Goal: Task Accomplishment & Management: Use online tool/utility

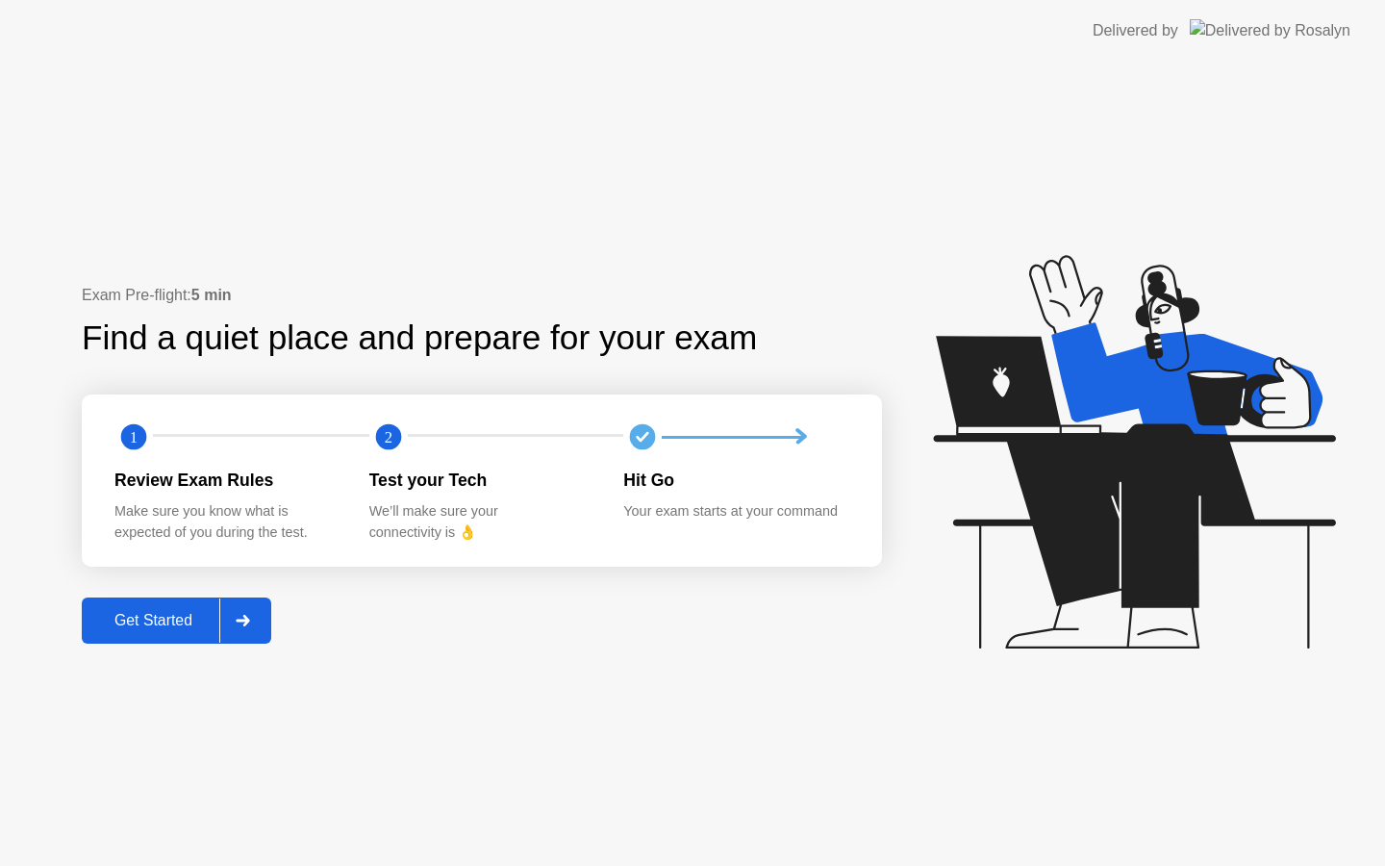
click at [115, 620] on div "Get Started" at bounding box center [154, 620] width 132 height 17
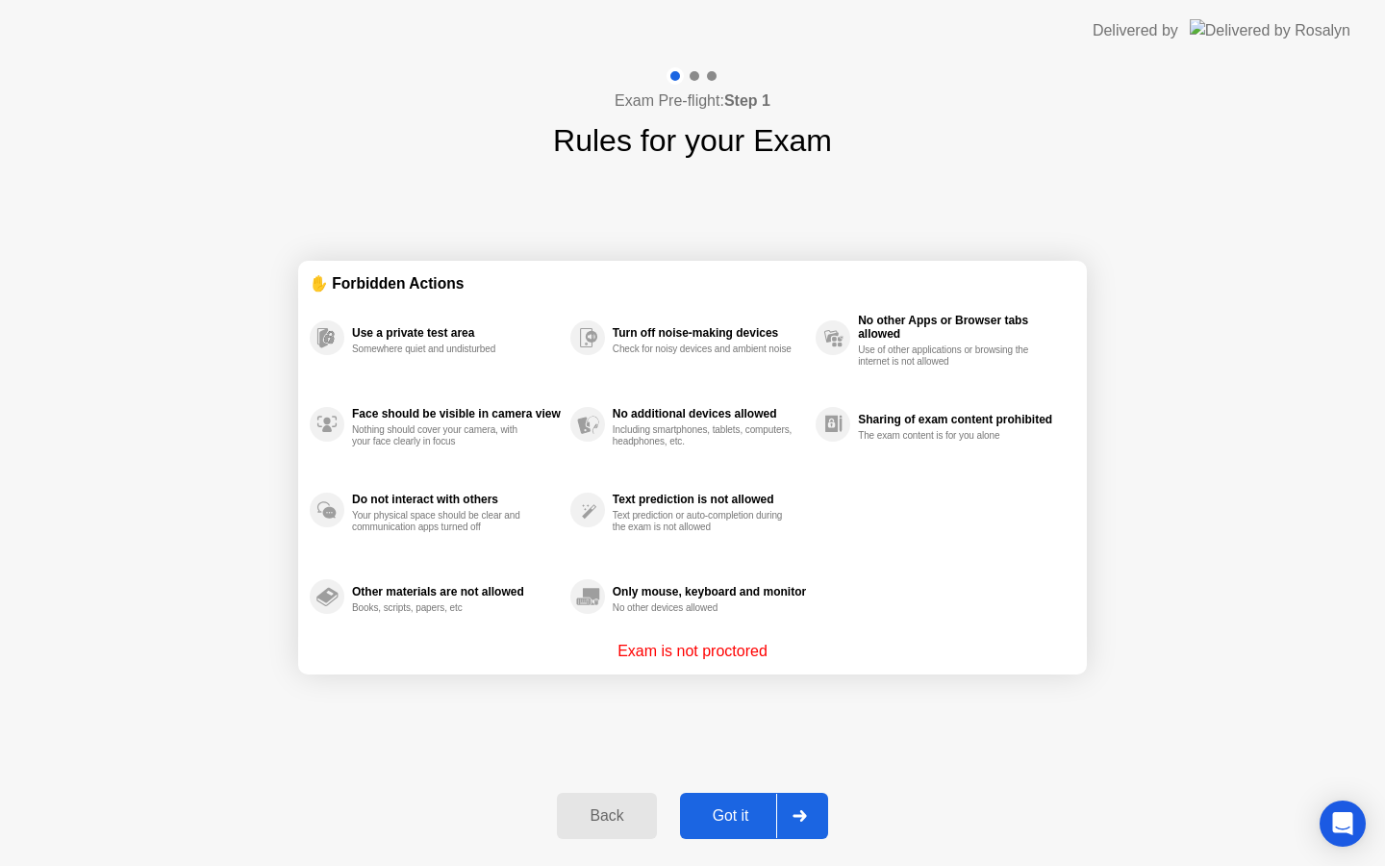
click at [729, 818] on div "Got it" at bounding box center [731, 815] width 90 height 17
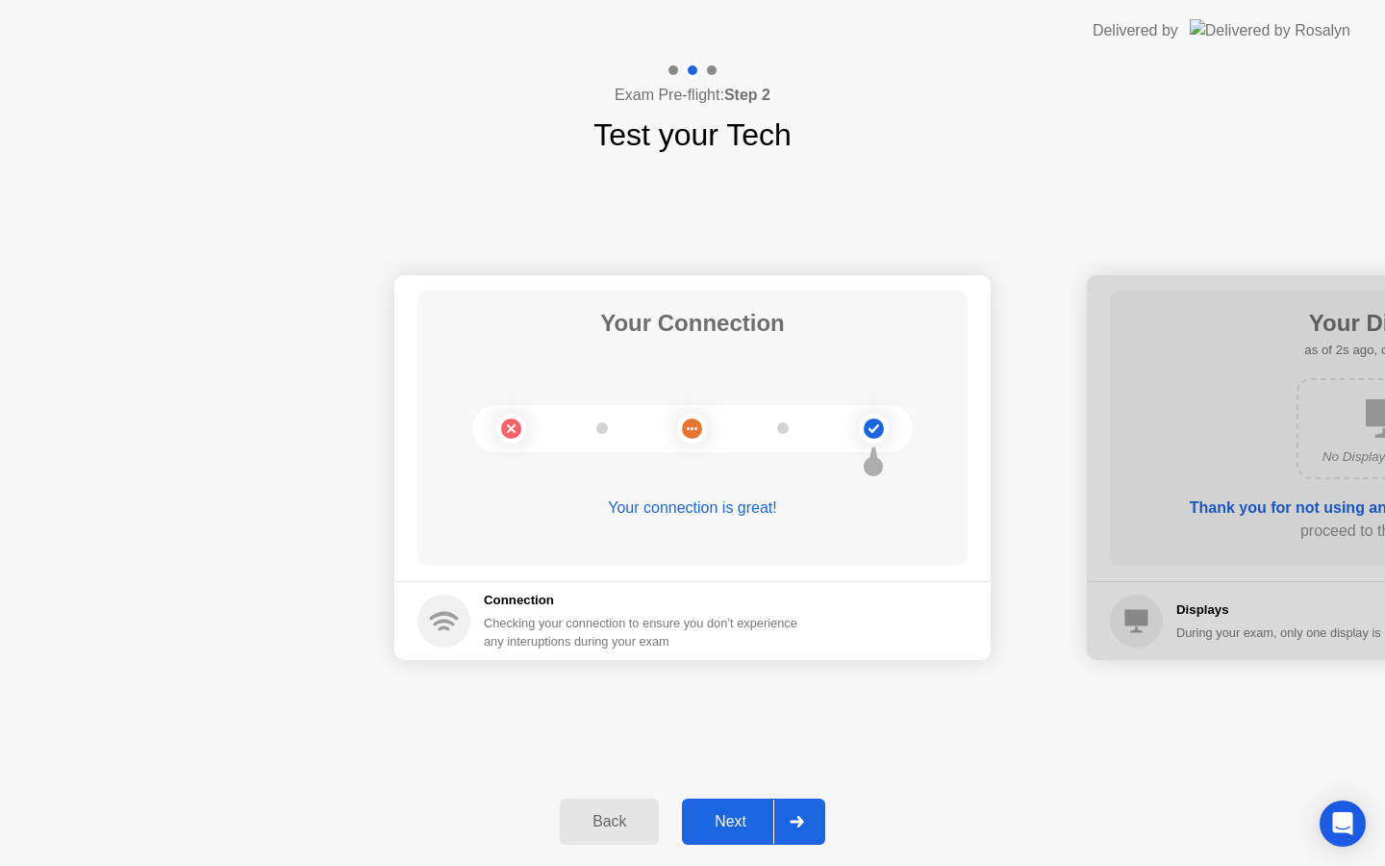
click at [729, 818] on div "Next" at bounding box center [731, 821] width 86 height 17
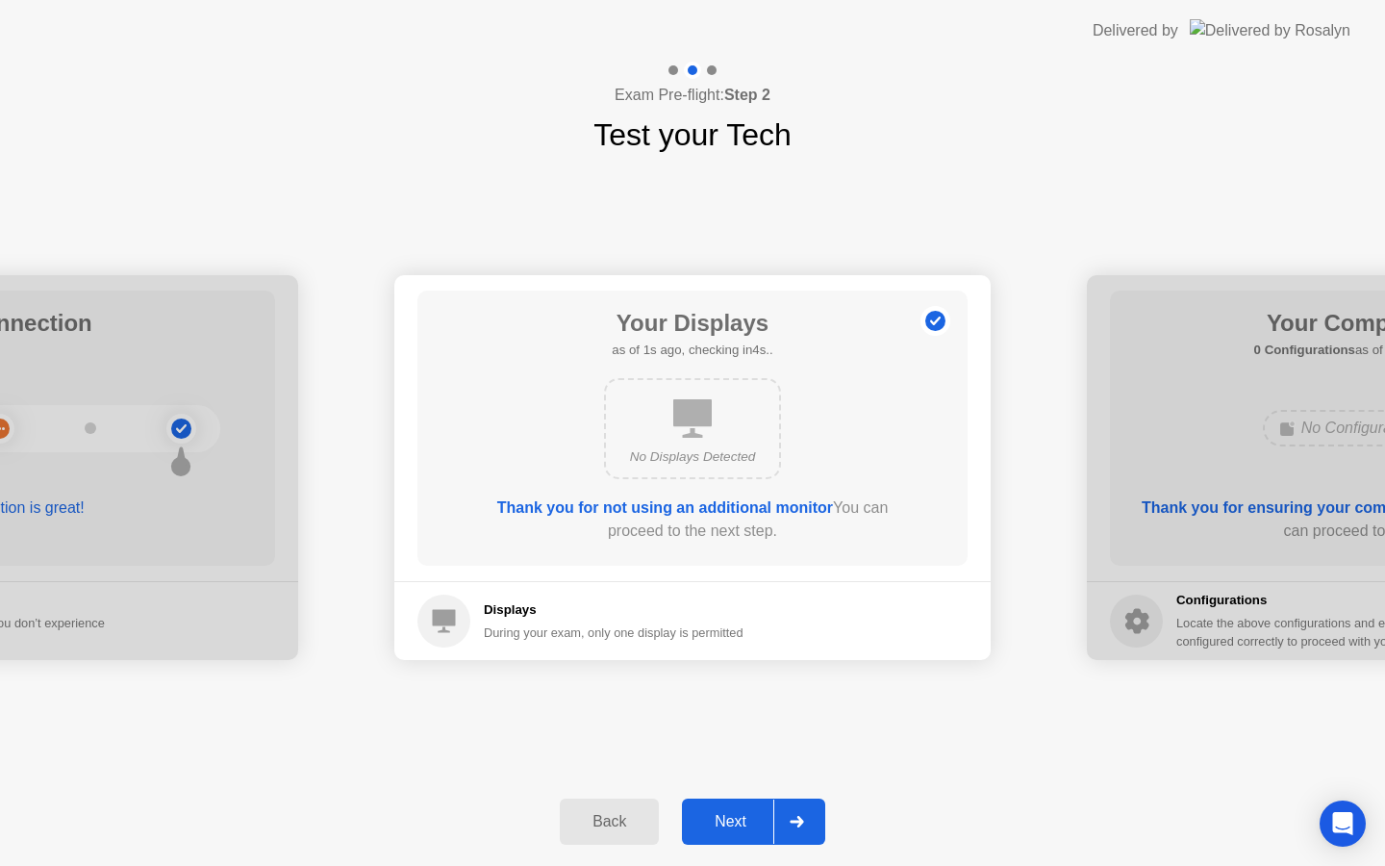
click at [729, 818] on div "Next" at bounding box center [731, 821] width 86 height 17
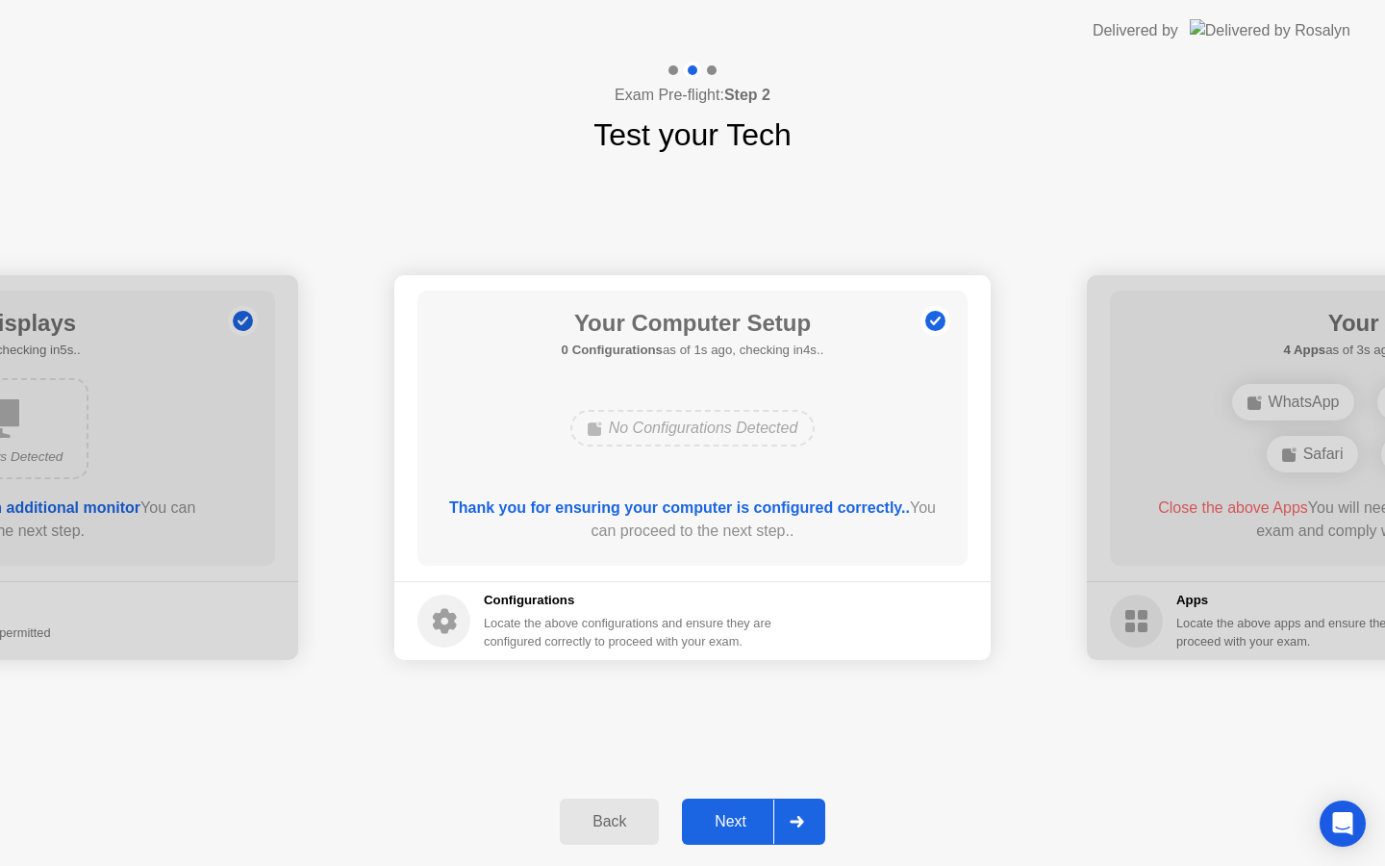
click at [729, 818] on div "Next" at bounding box center [731, 821] width 86 height 17
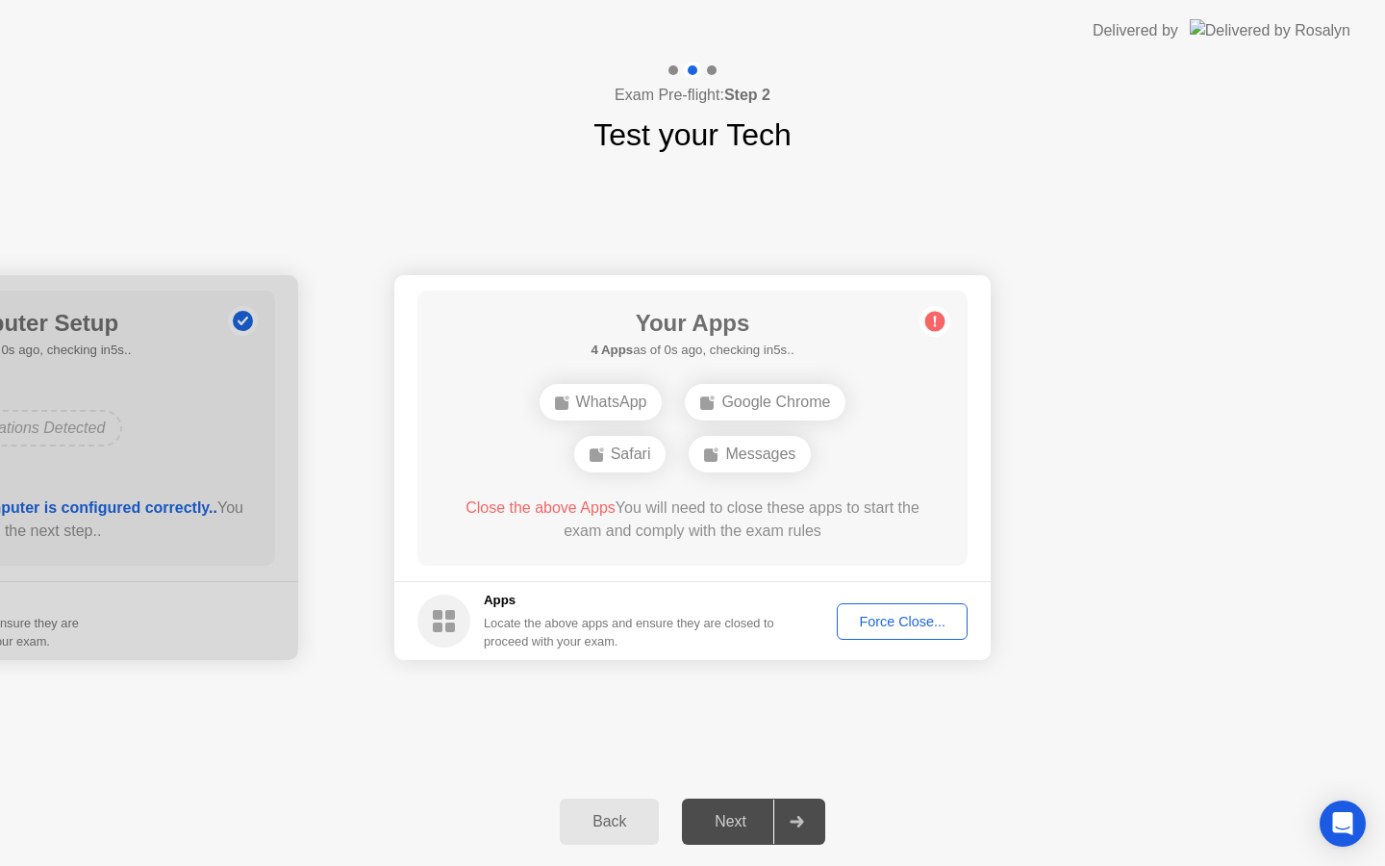
click at [893, 631] on button "Force Close..." at bounding box center [902, 621] width 131 height 37
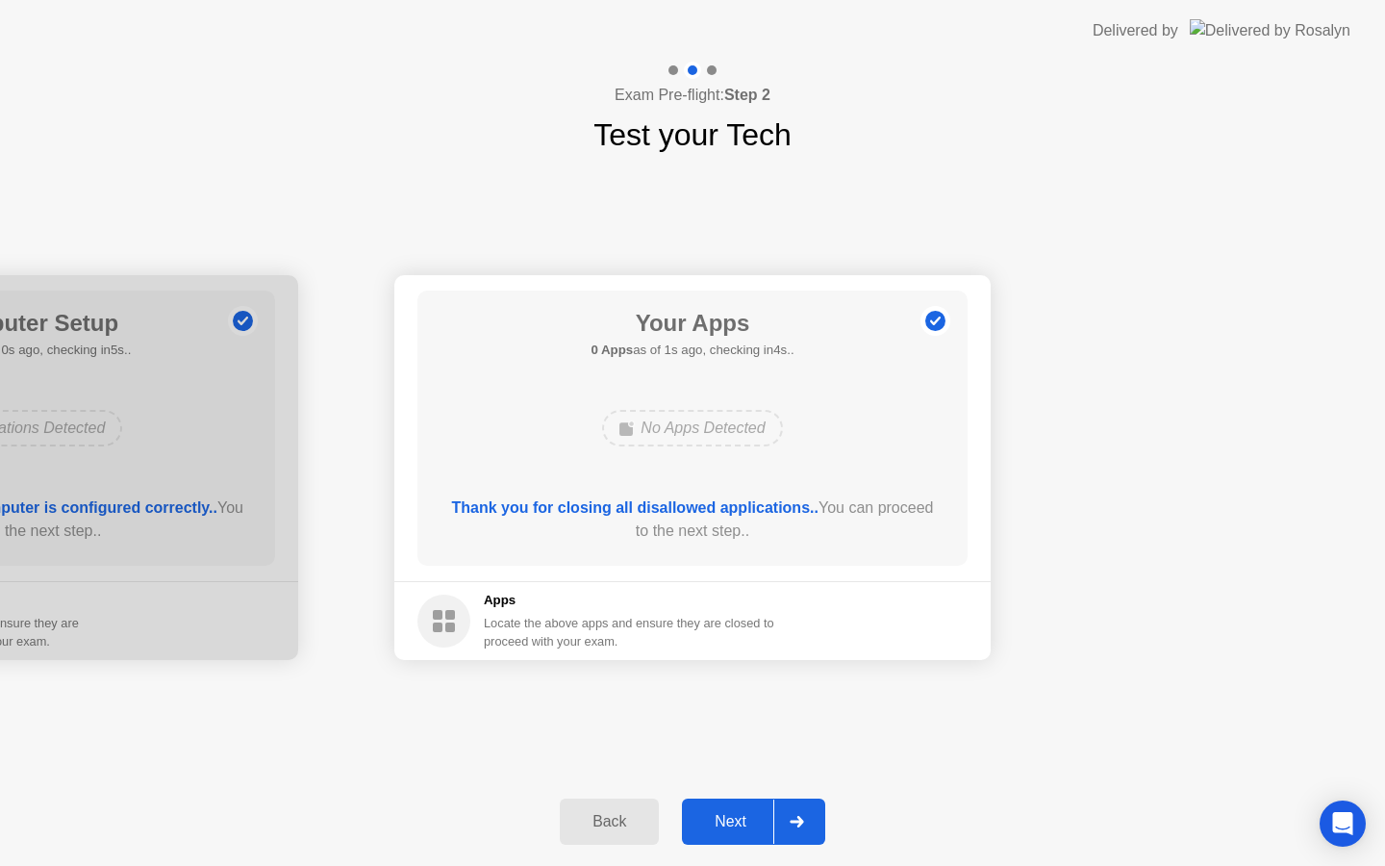
click at [745, 829] on div "Next" at bounding box center [731, 821] width 86 height 17
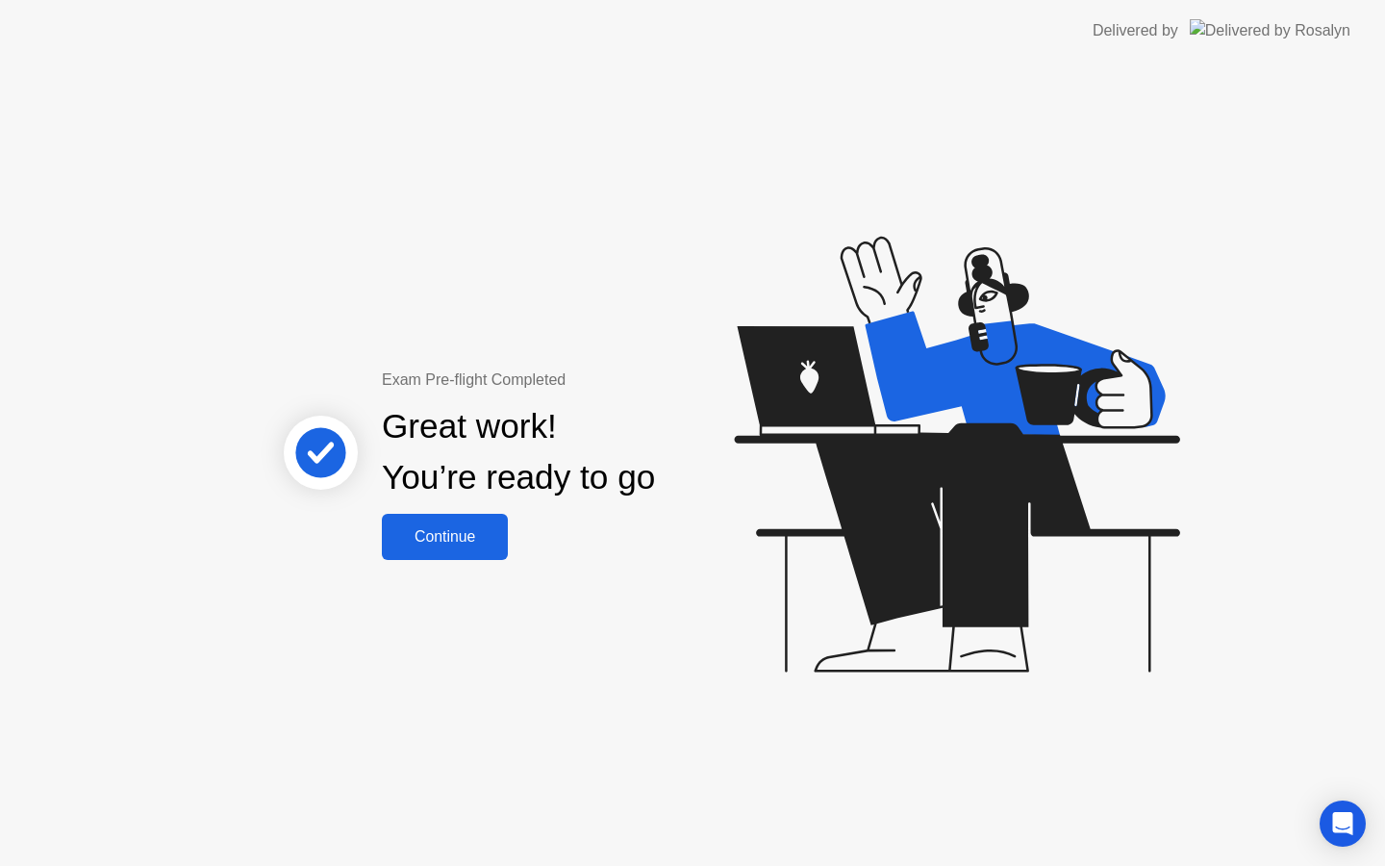
click at [440, 543] on div "Continue" at bounding box center [445, 536] width 114 height 17
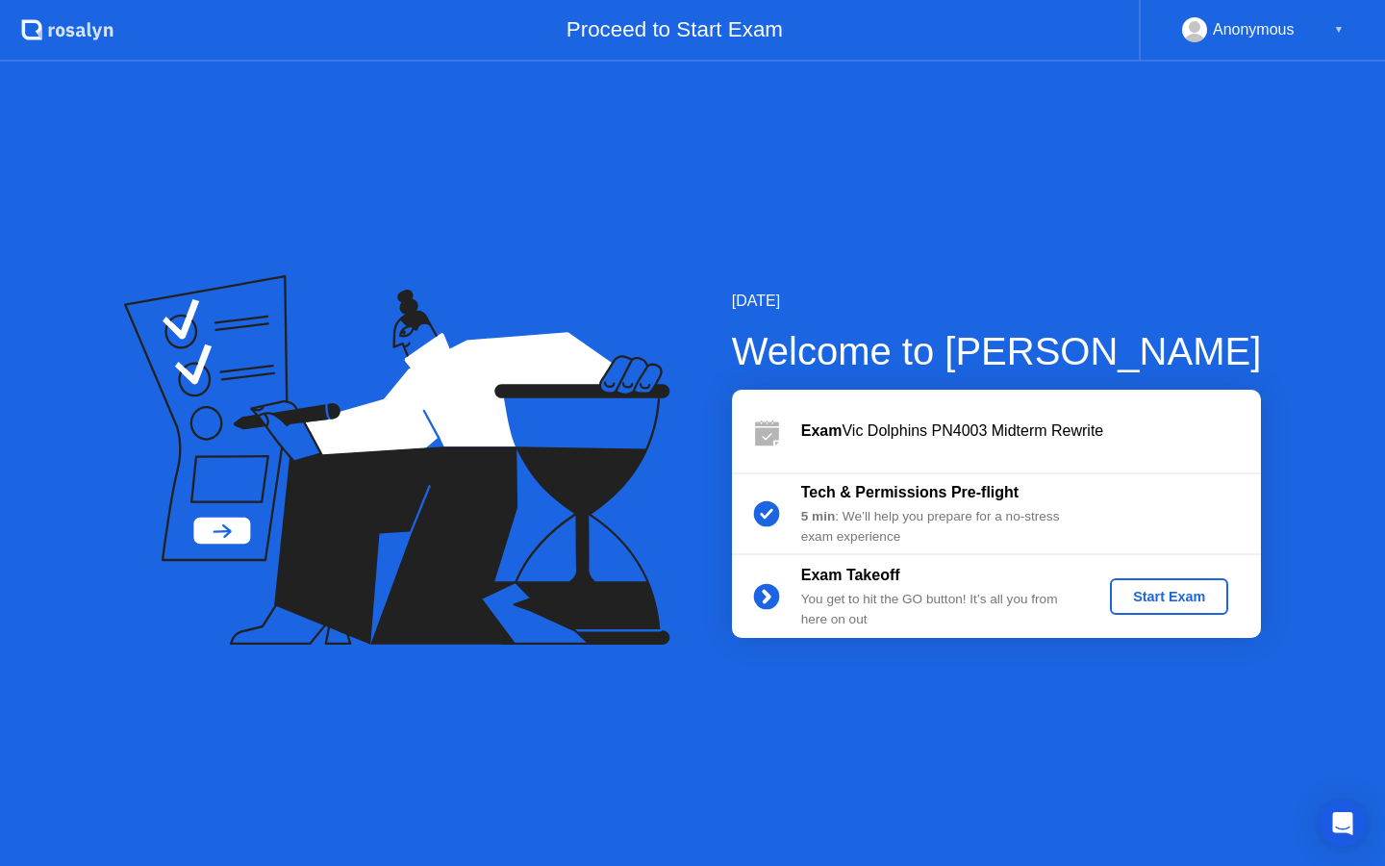
click at [1169, 592] on div "Start Exam" at bounding box center [1169, 596] width 103 height 15
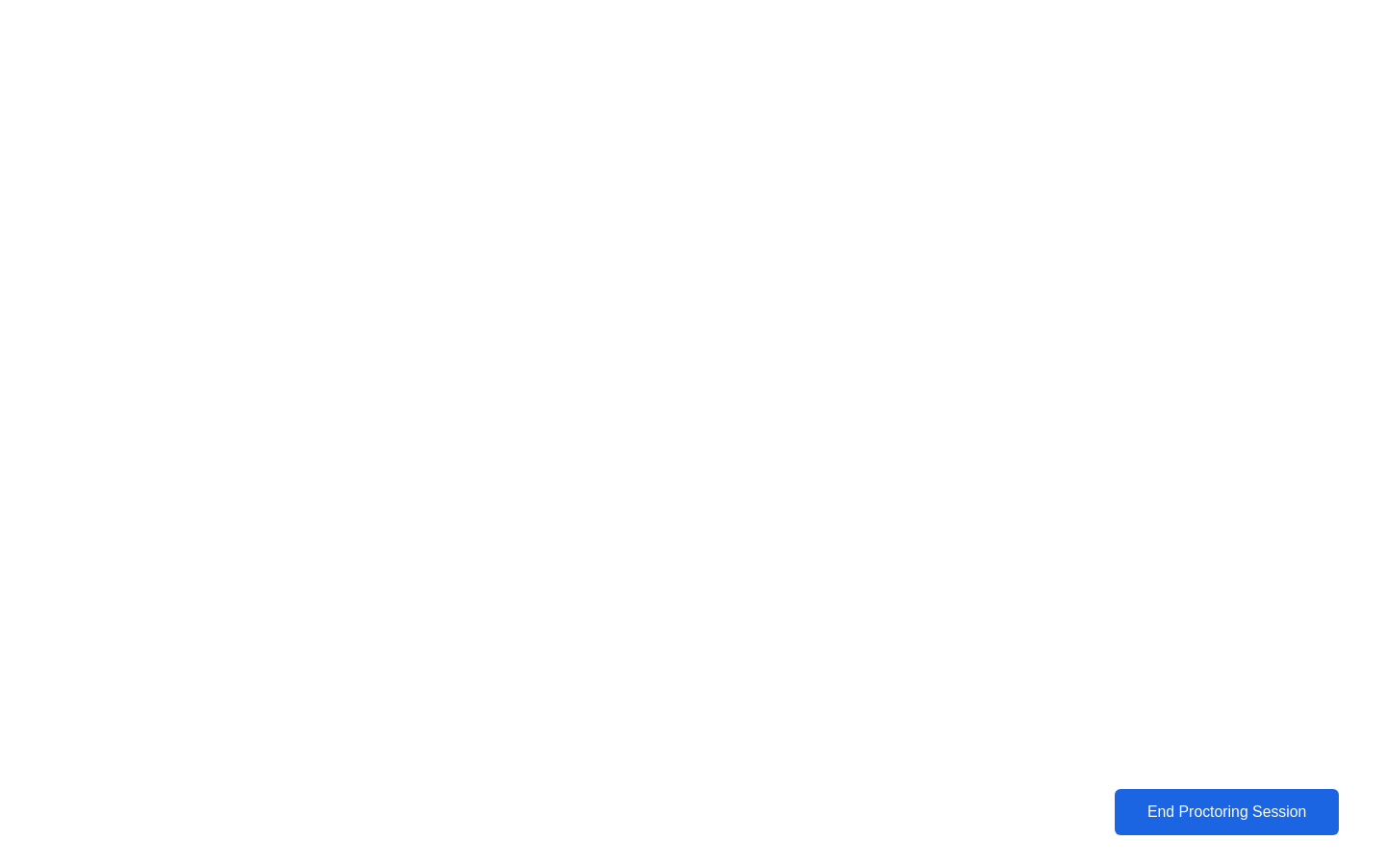
click at [1186, 813] on div "End Proctoring Session" at bounding box center [1227, 811] width 213 height 17
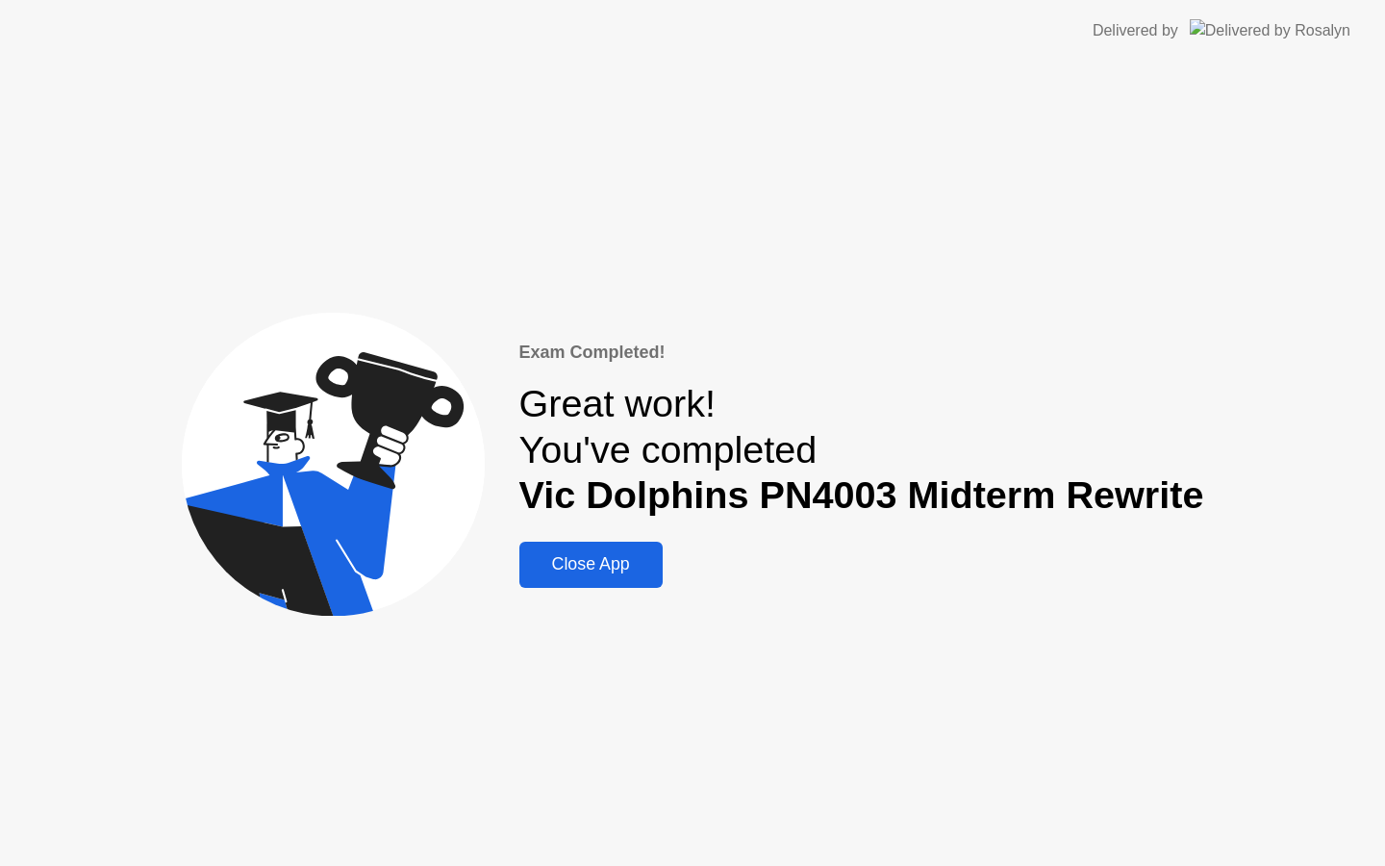
click at [574, 565] on div "Close App" at bounding box center [591, 564] width 132 height 20
